Goal: Navigation & Orientation: Find specific page/section

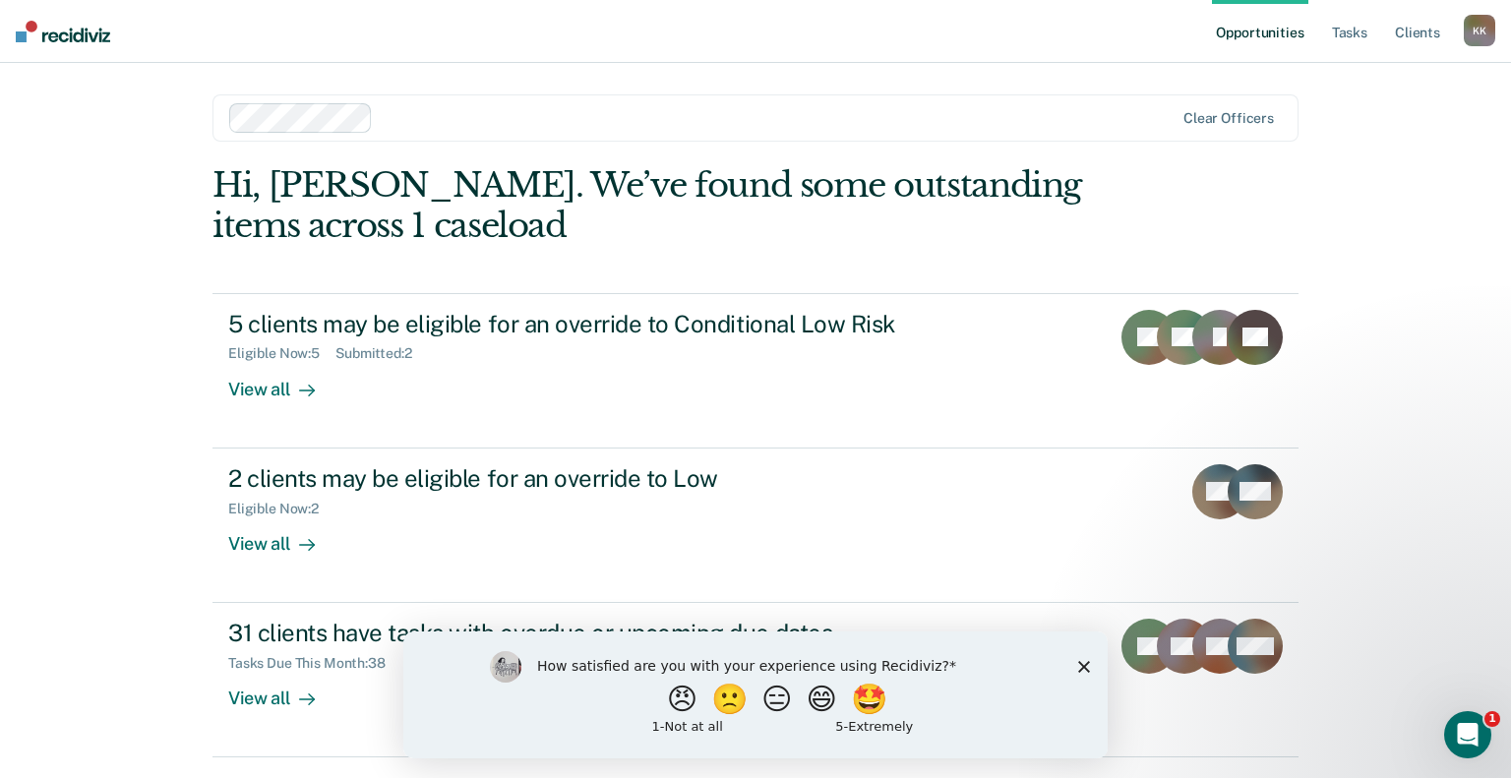
click at [1082, 670] on icon "Close survey" at bounding box center [1084, 666] width 12 height 12
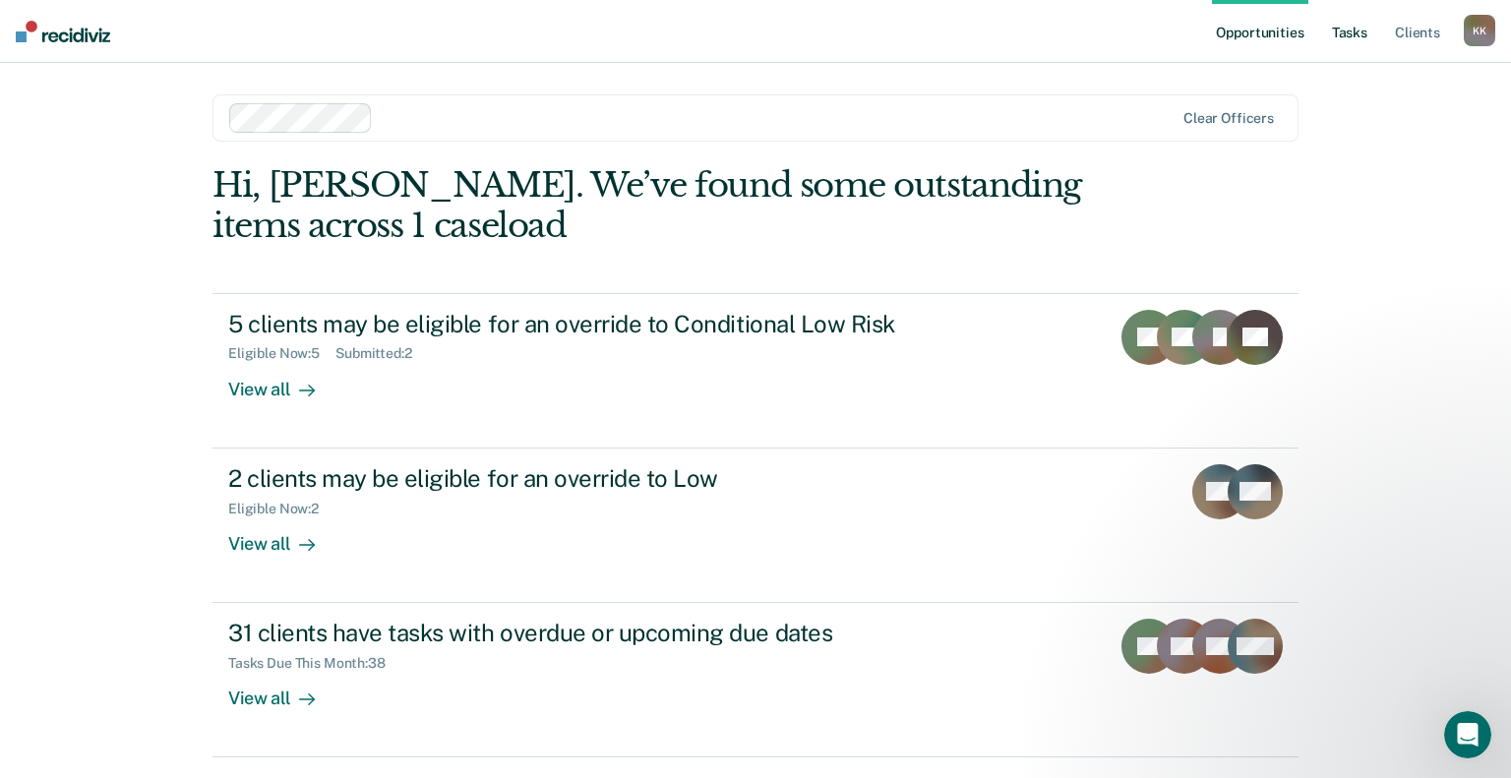
click at [1362, 35] on link "Tasks" at bounding box center [1349, 31] width 43 height 63
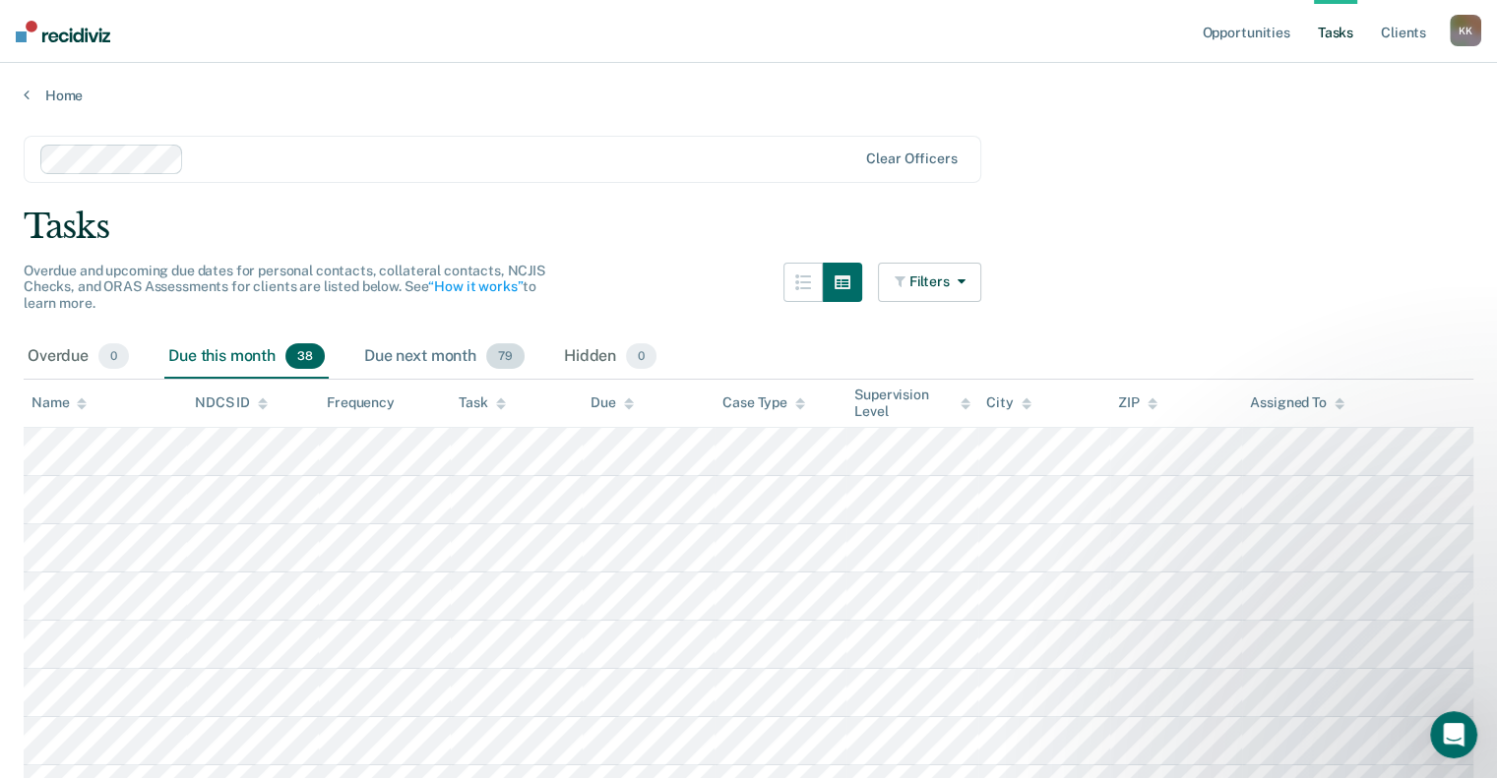
click at [433, 354] on div "Due next month 79" at bounding box center [444, 357] width 168 height 43
click at [205, 351] on div "Due this month 38" at bounding box center [246, 357] width 164 height 43
click at [1263, 32] on link "Opportunities" at bounding box center [1245, 31] width 95 height 63
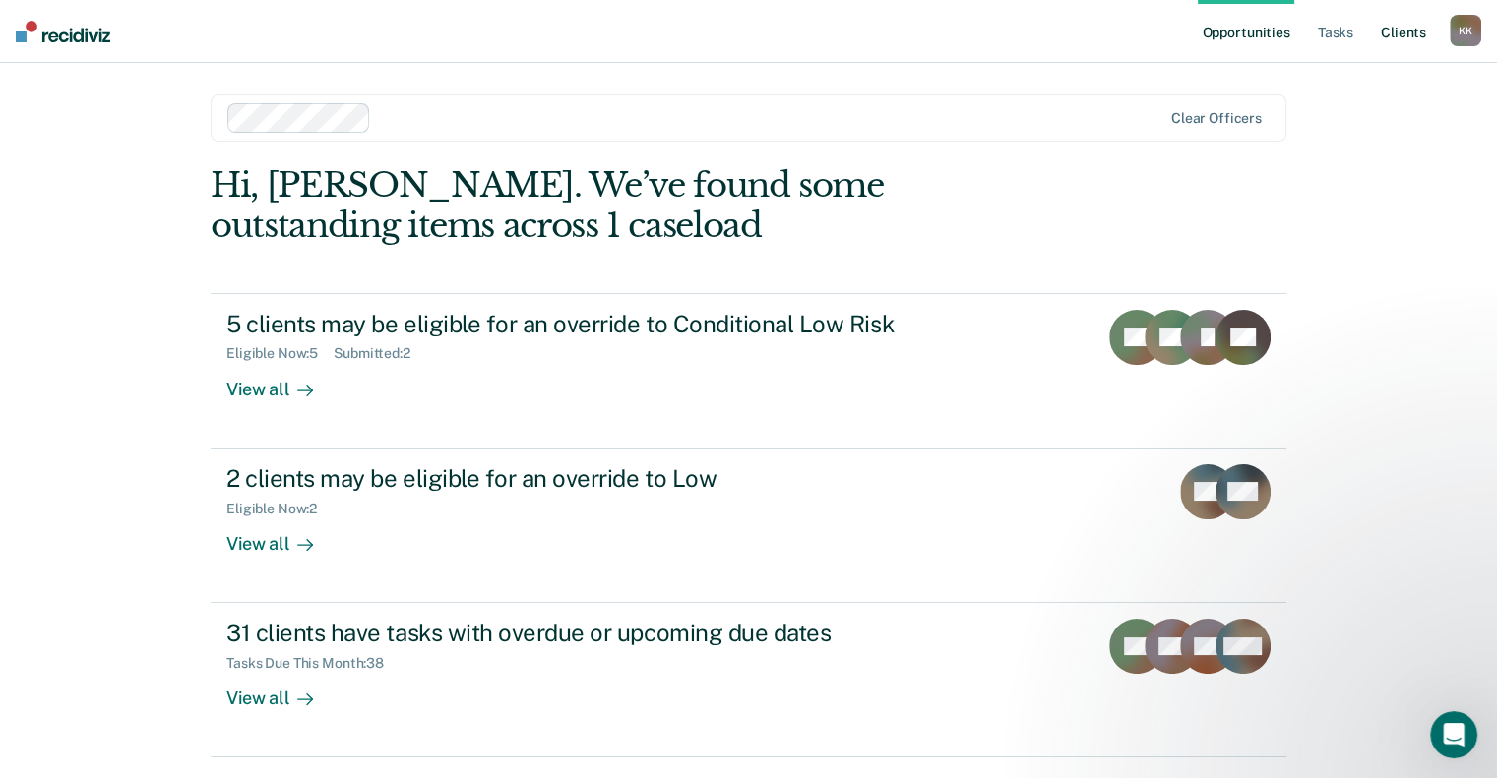
click at [1415, 32] on link "Client s" at bounding box center [1403, 31] width 53 height 63
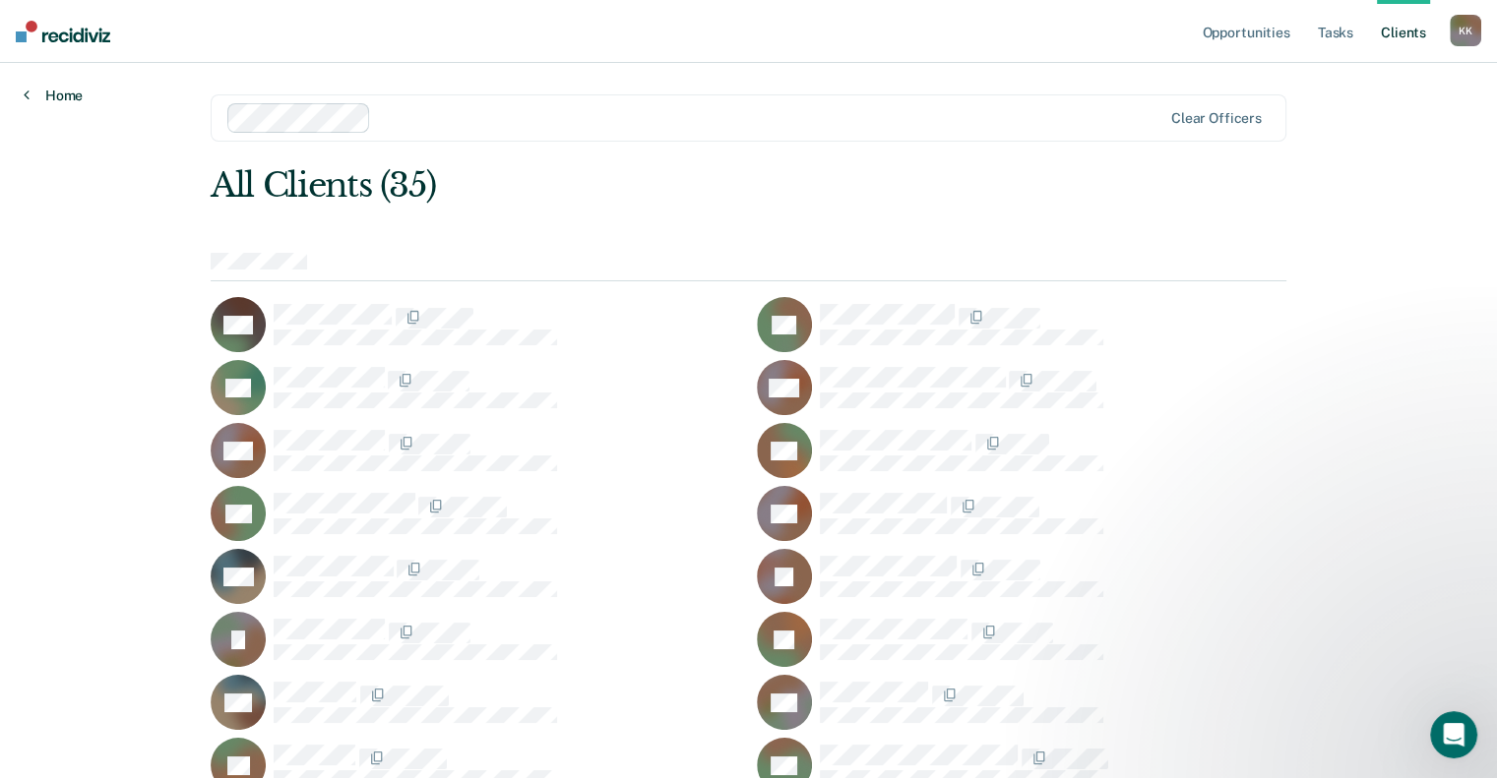
click at [79, 94] on link "Home" at bounding box center [53, 96] width 59 height 18
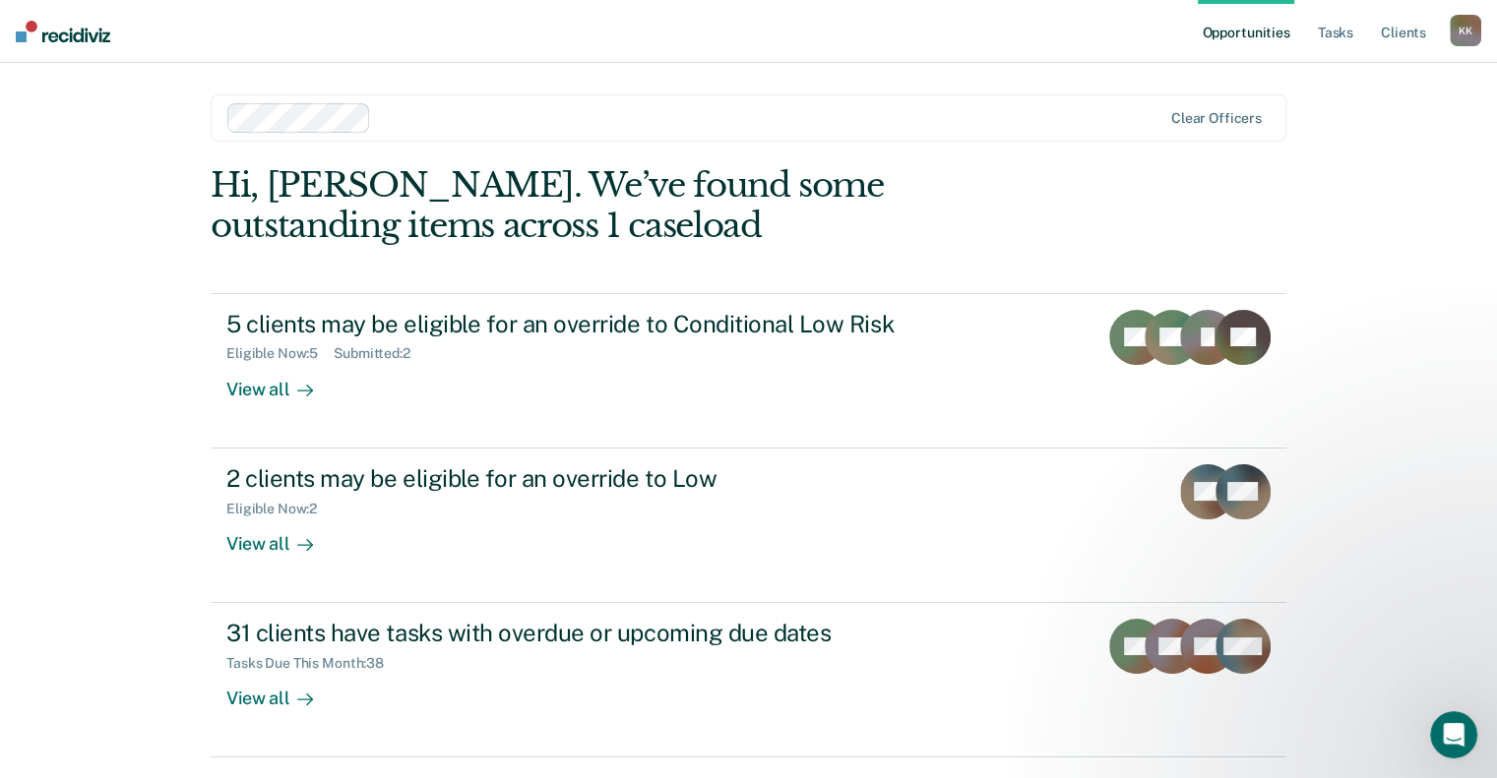
click at [1460, 30] on div "K K" at bounding box center [1464, 30] width 31 height 31
click at [1117, 50] on nav "Opportunities Tasks Client s [PERSON_NAME] Profile How it works Log Out" at bounding box center [748, 31] width 1497 height 63
click at [39, 29] on img at bounding box center [63, 32] width 94 height 22
click at [1316, 31] on link "Tasks" at bounding box center [1335, 31] width 43 height 63
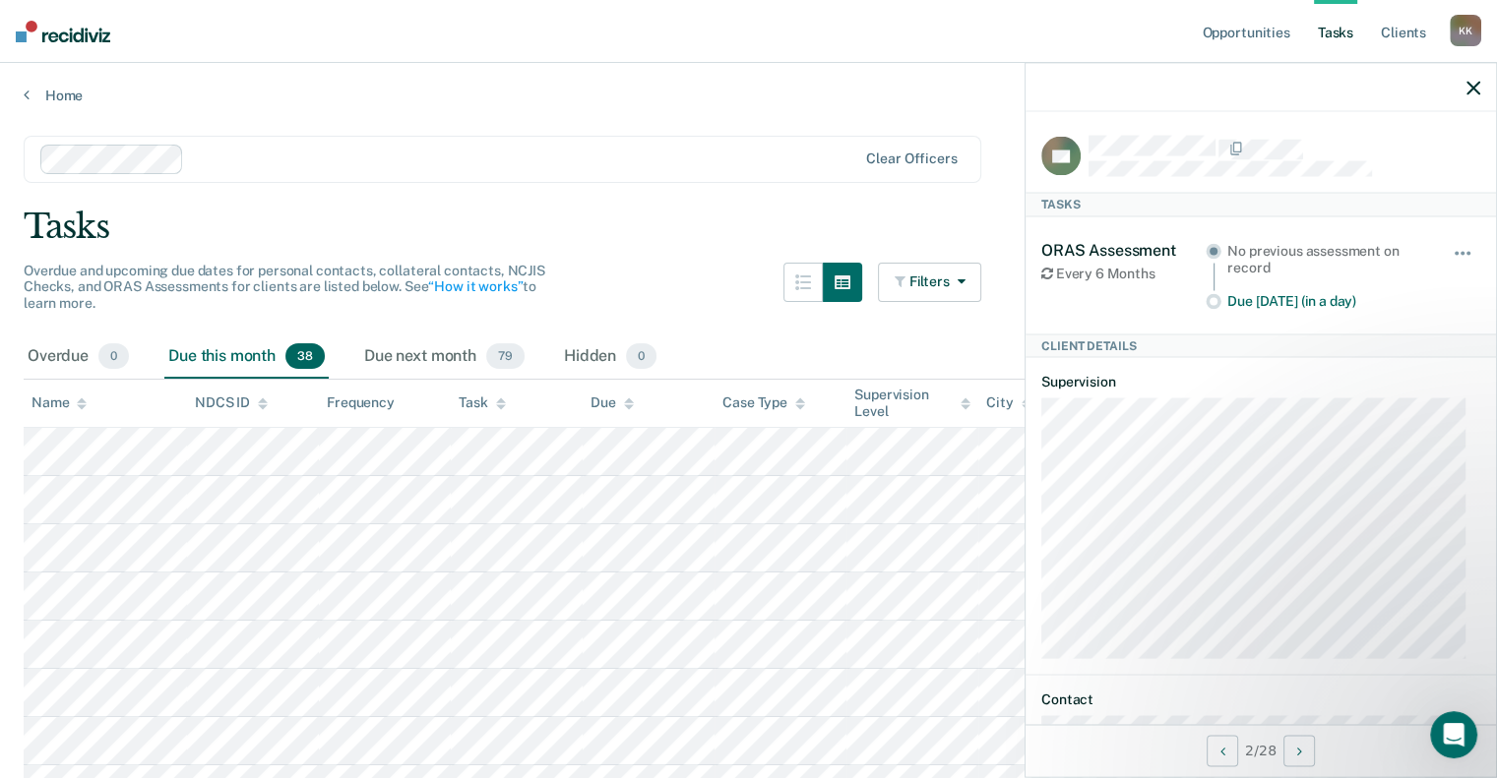
click at [1473, 92] on icon "button" at bounding box center [1473, 88] width 14 height 14
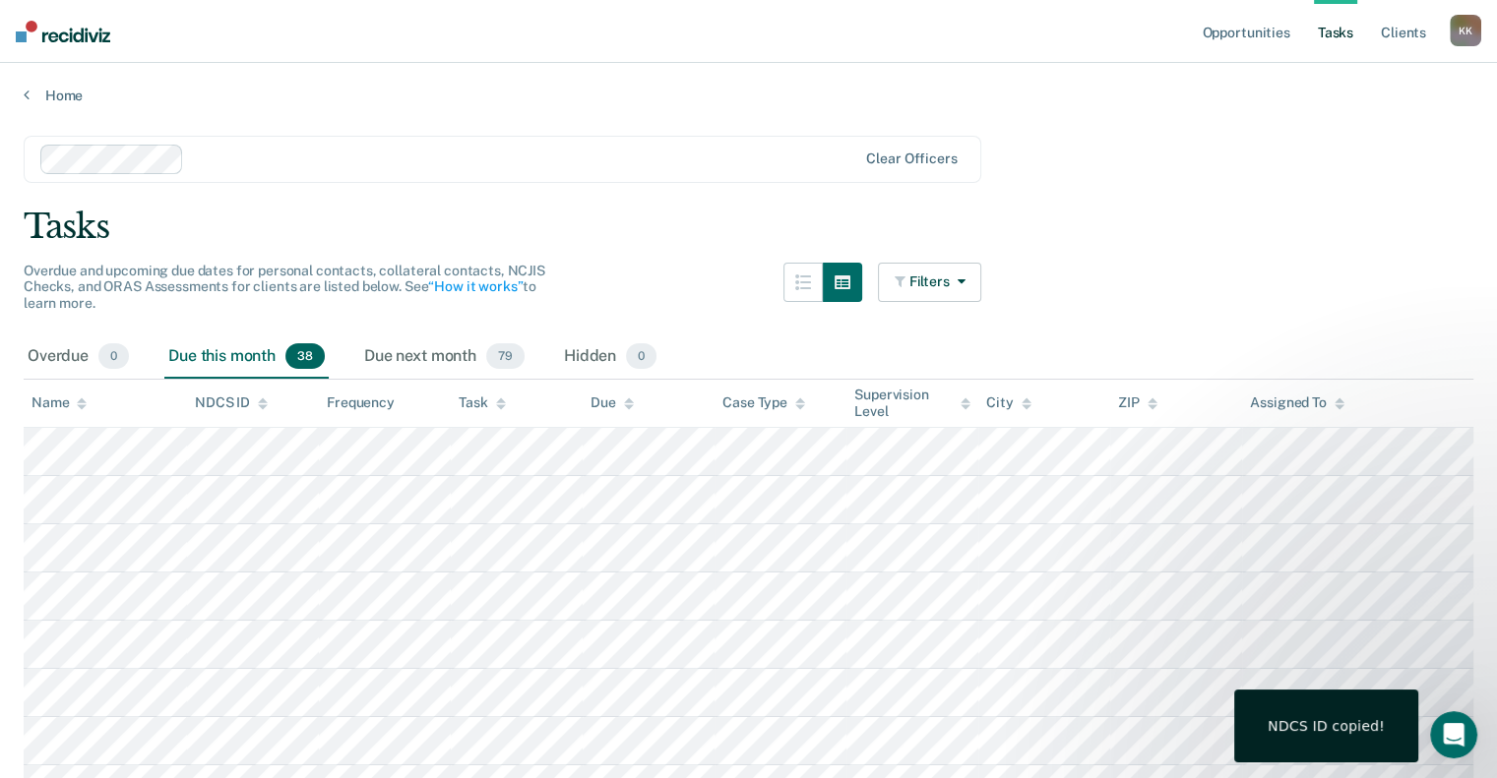
click at [525, 163] on div at bounding box center [524, 159] width 665 height 23
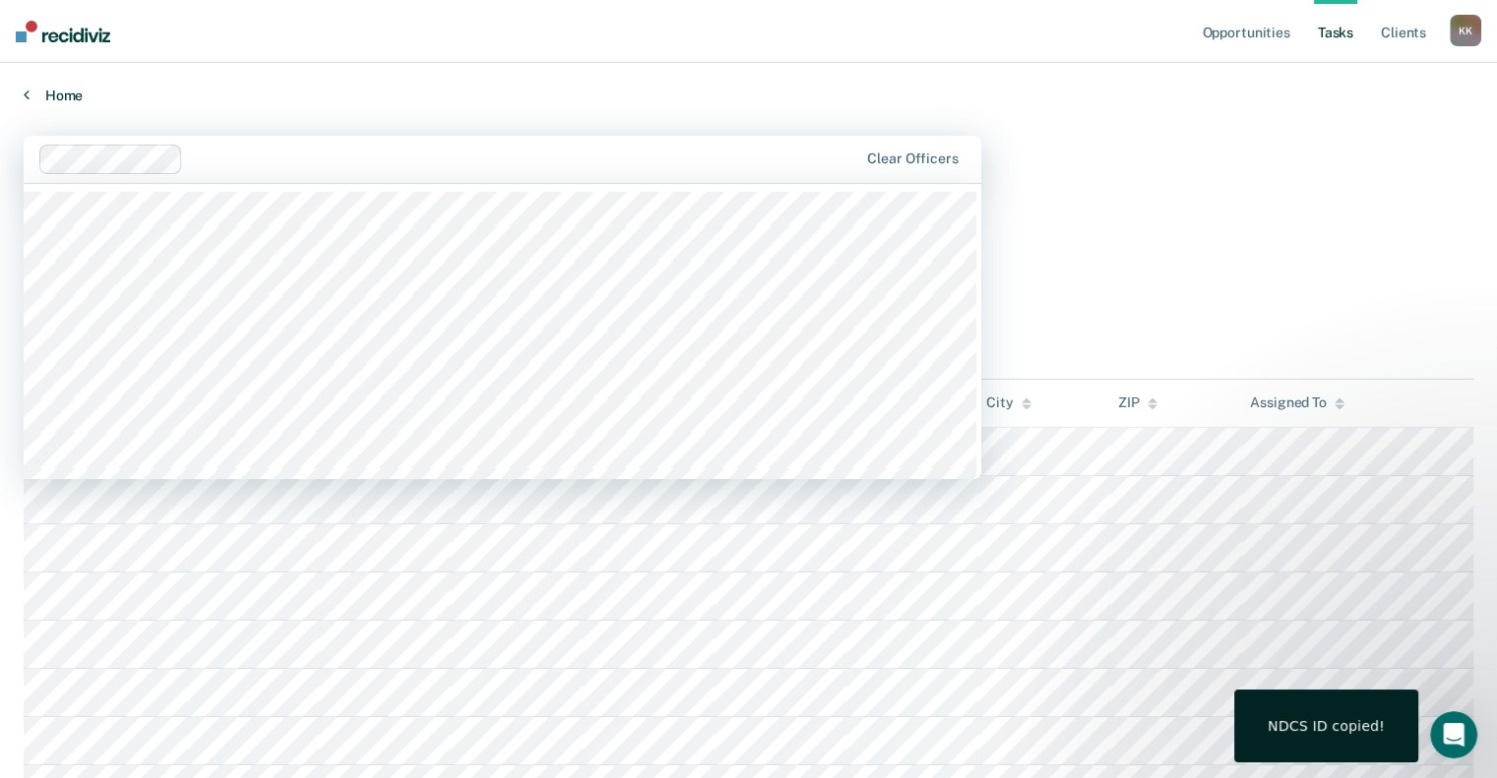
click at [1262, 98] on link "Home" at bounding box center [748, 96] width 1449 height 18
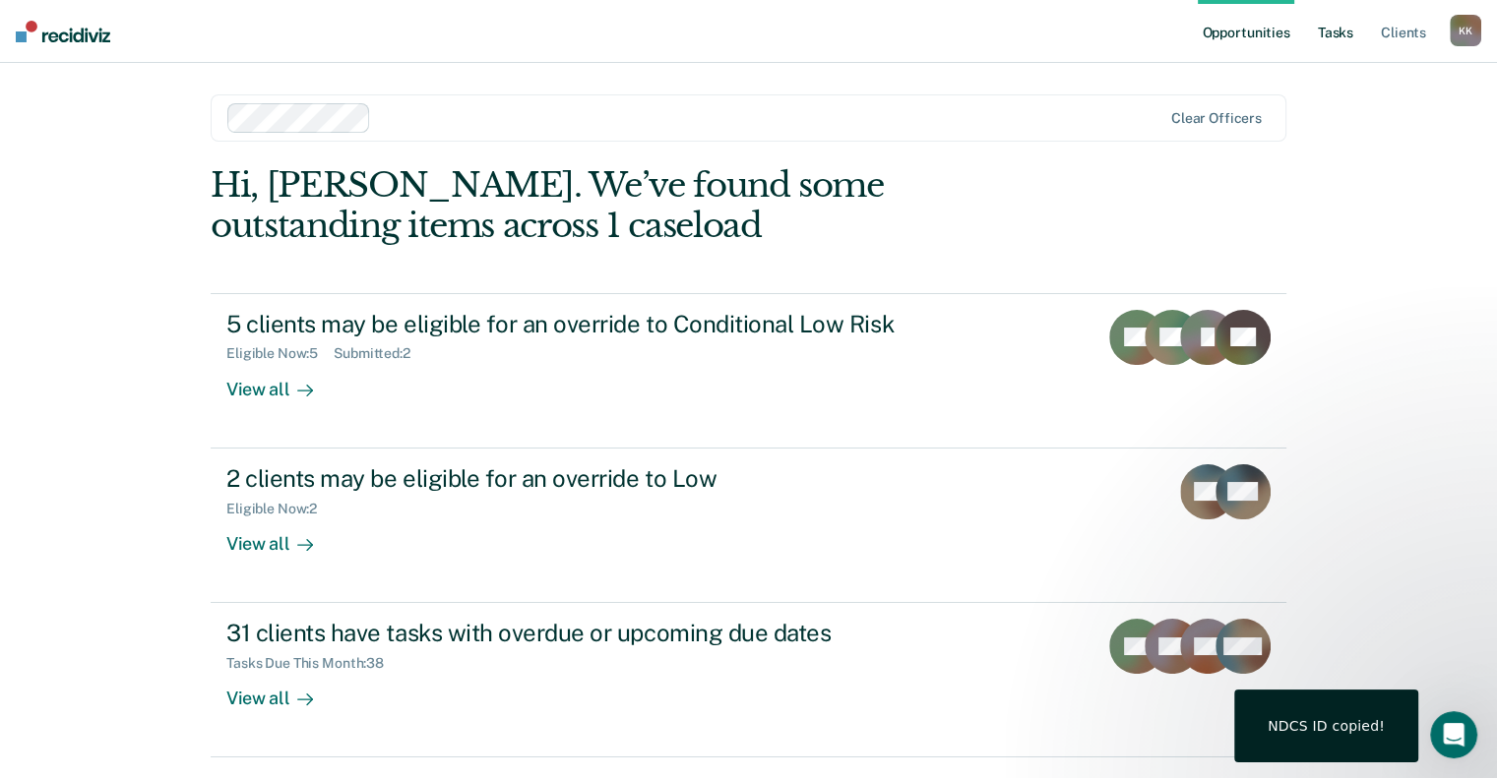
click at [1347, 34] on link "Tasks" at bounding box center [1335, 31] width 43 height 63
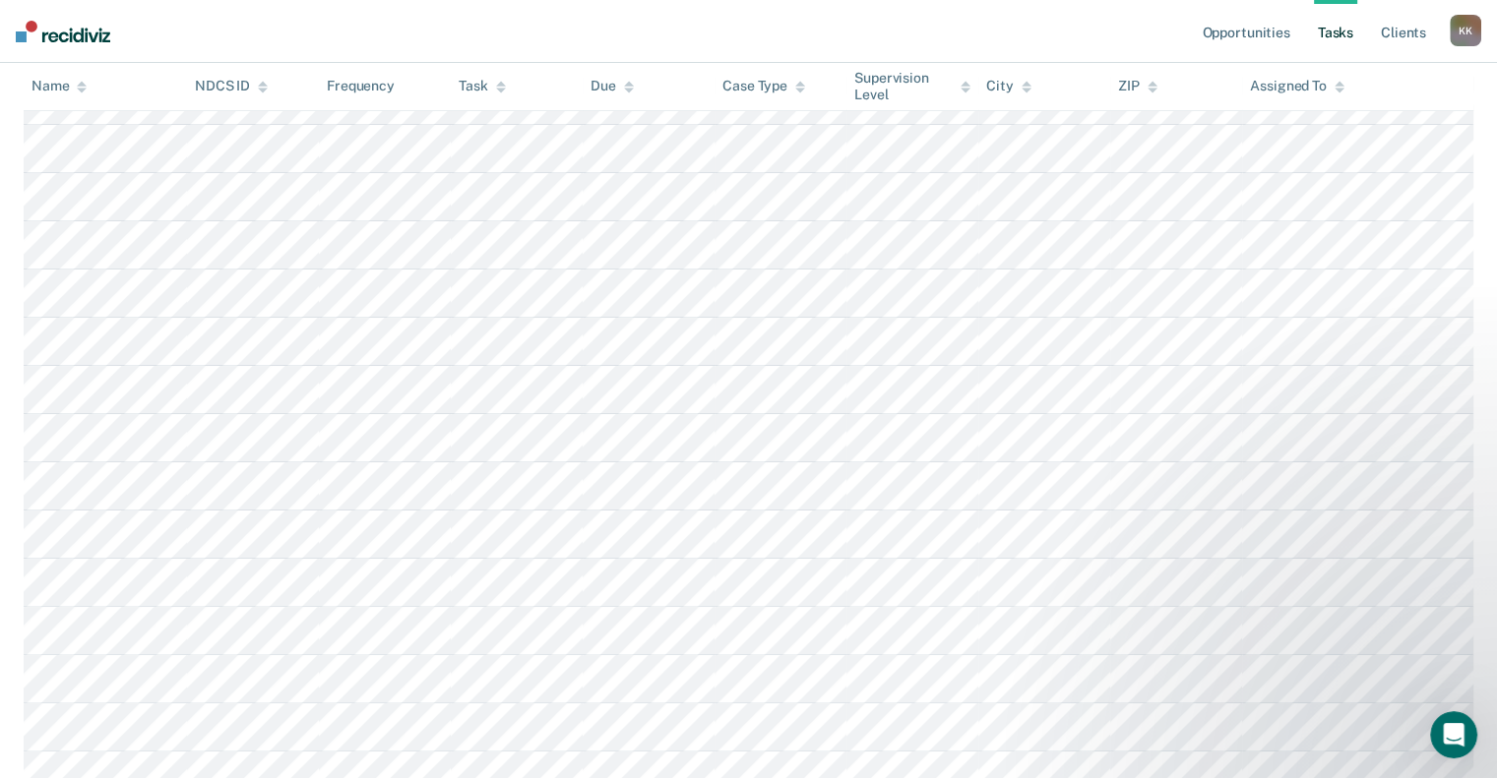
scroll to position [83, 0]
